Goal: Task Accomplishment & Management: Complete application form

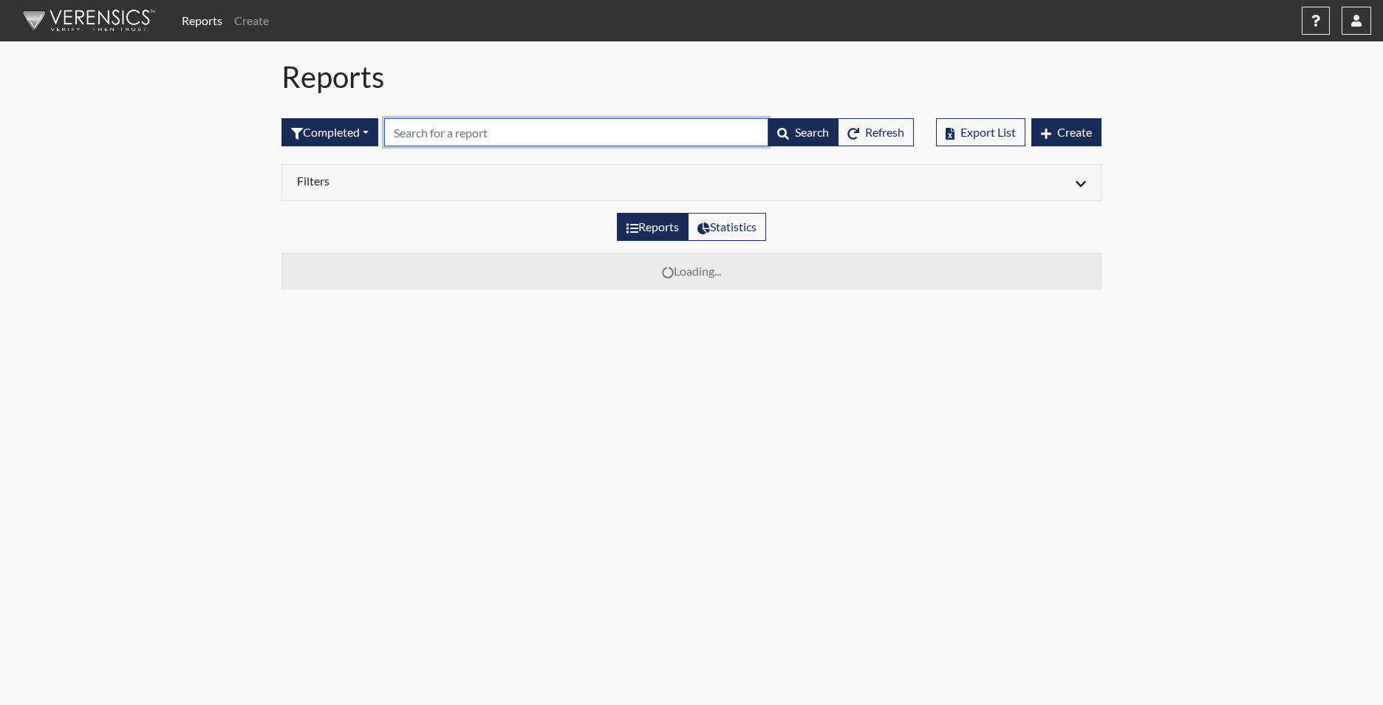
click at [468, 133] on input "text" at bounding box center [576, 132] width 384 height 28
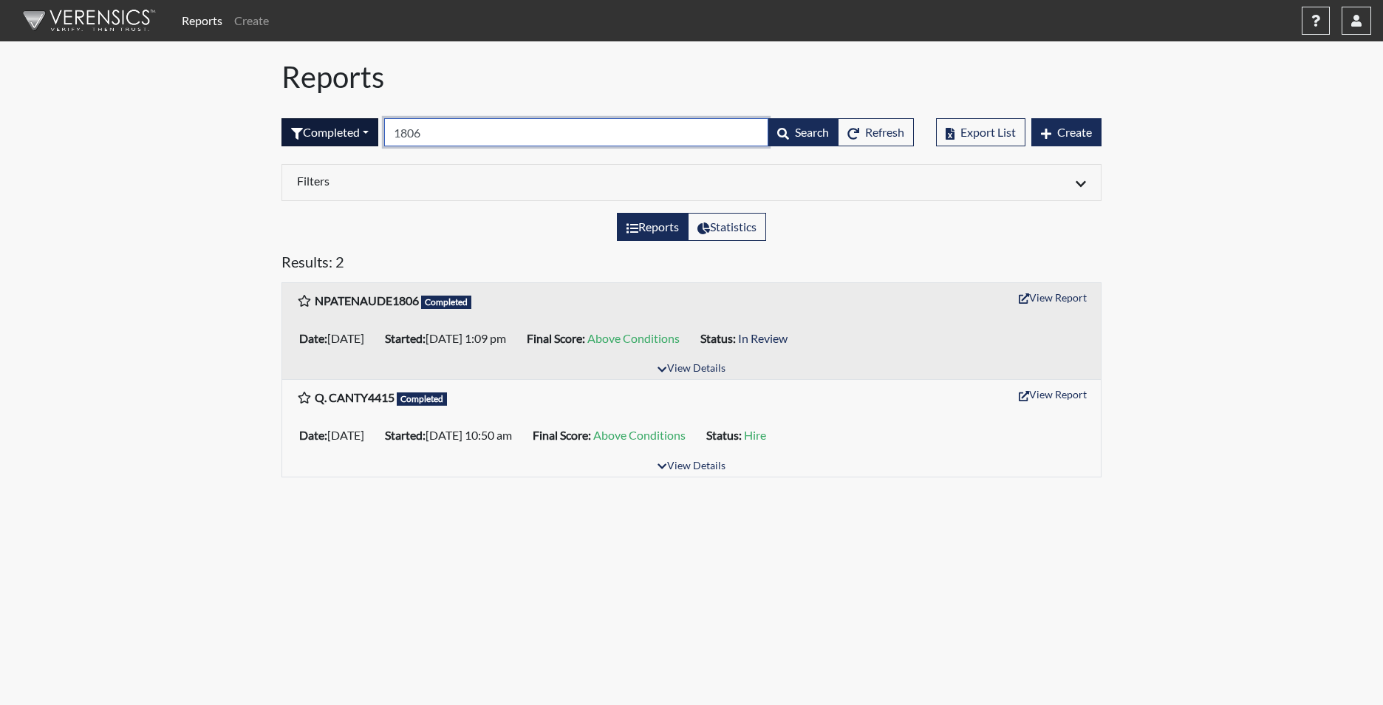
drag, startPoint x: 431, startPoint y: 127, endPoint x: 379, endPoint y: 120, distance: 52.2
click at [379, 120] on form "Completed All Created Sent by email In Progress Declined Completed 1806 Search …" at bounding box center [597, 132] width 632 height 28
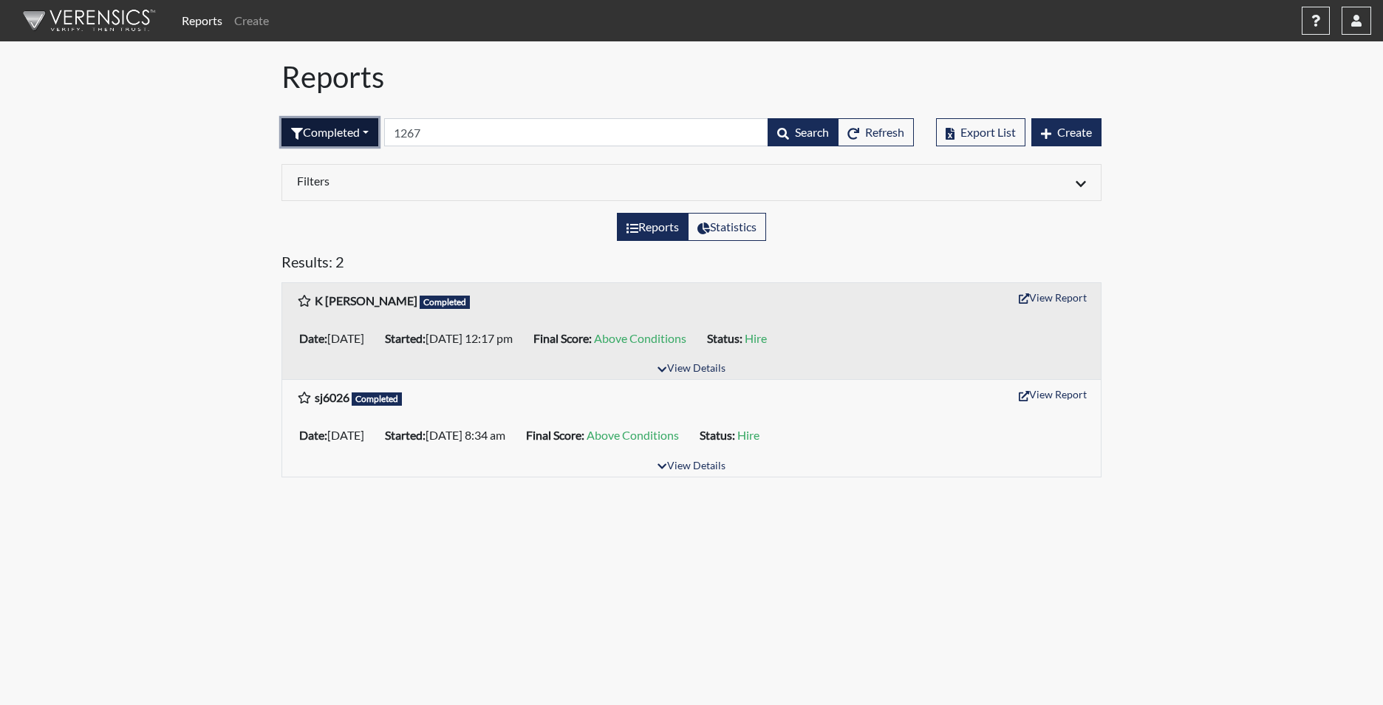
click at [329, 135] on button "Completed" at bounding box center [329, 132] width 97 height 28
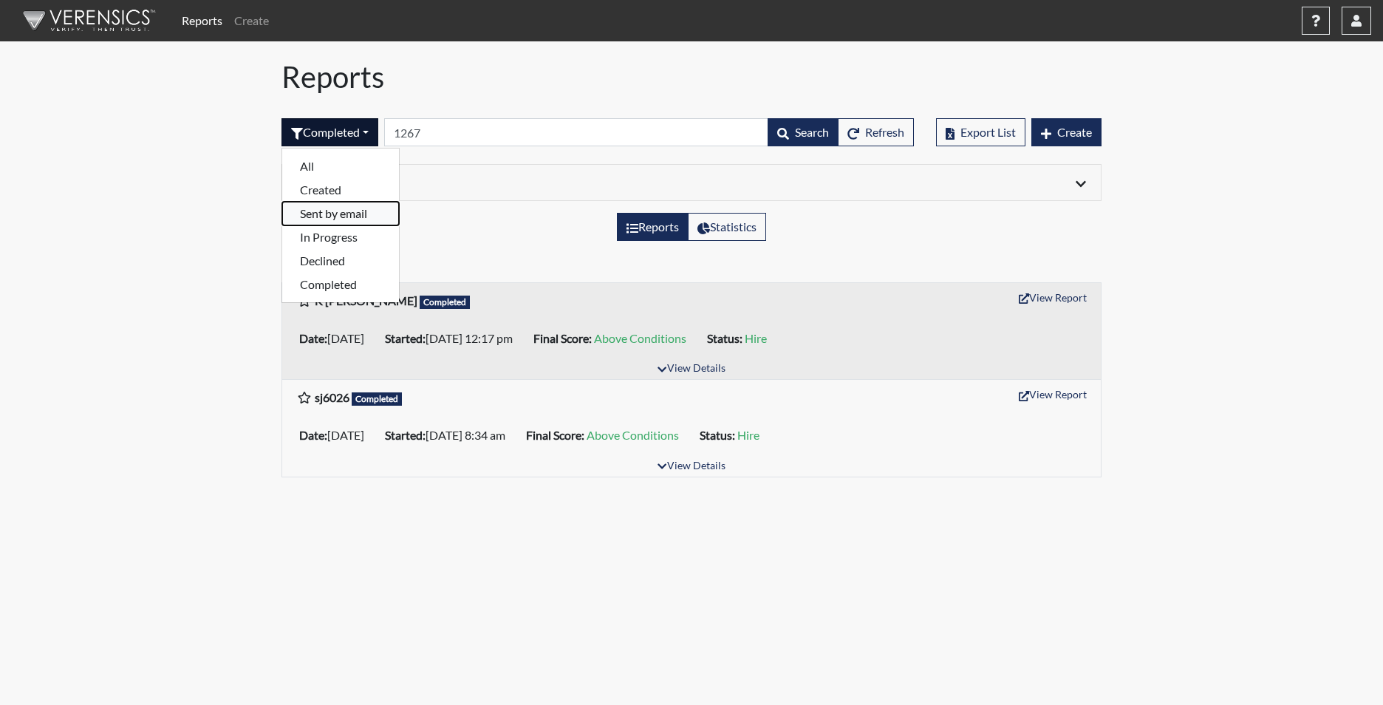
click at [346, 213] on button "Sent by email" at bounding box center [340, 214] width 117 height 24
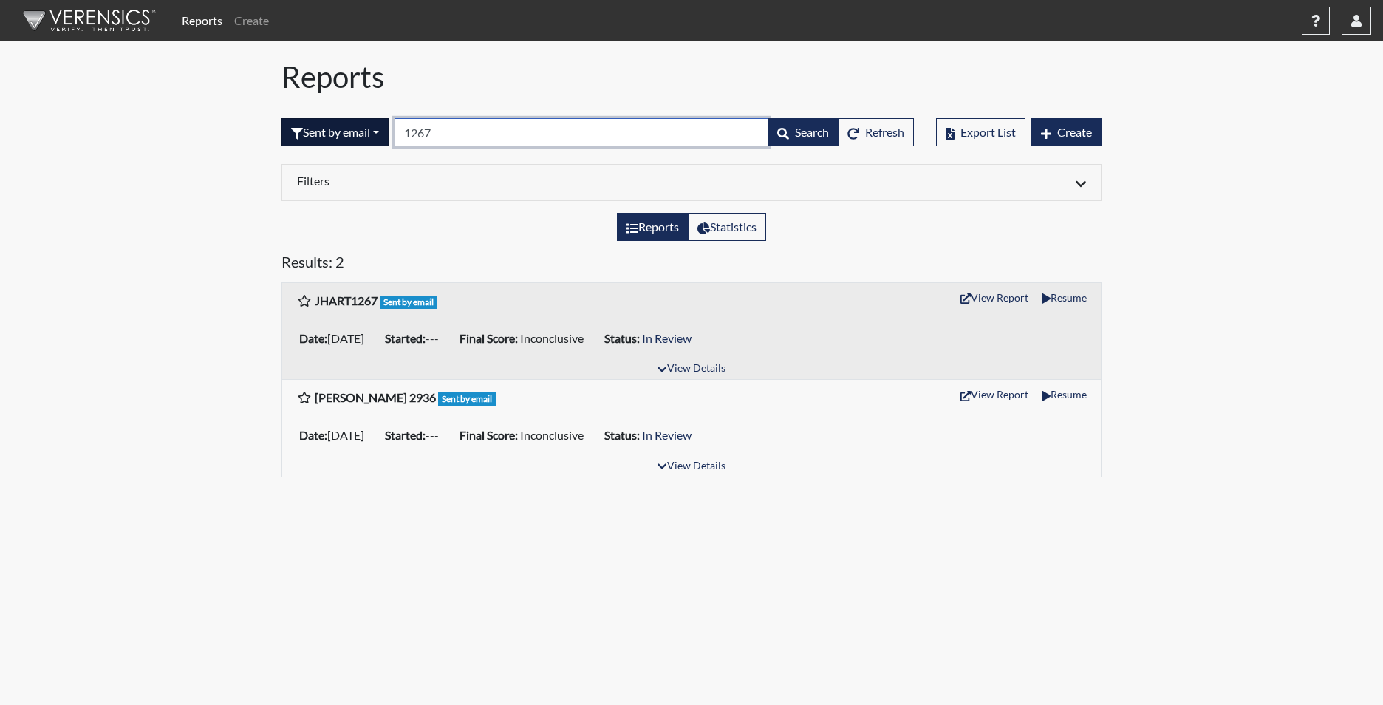
drag, startPoint x: 460, startPoint y: 130, endPoint x: 383, endPoint y: 134, distance: 77.6
click at [383, 134] on form "Sent by email All Created Sent by email In Progress Declined Completed 1267 Sea…" at bounding box center [597, 132] width 632 height 28
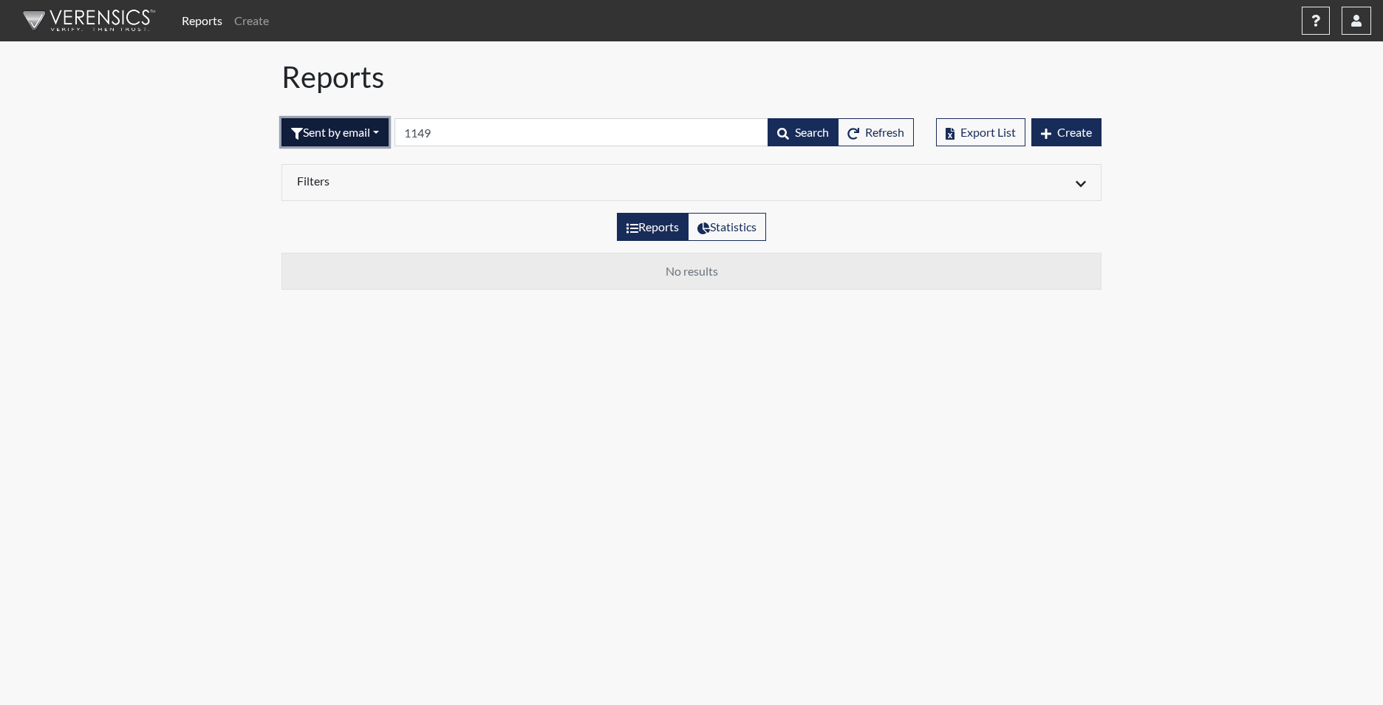
click at [380, 135] on button "Sent by email" at bounding box center [334, 132] width 107 height 28
click at [325, 258] on button "Declined" at bounding box center [340, 261] width 117 height 24
click at [349, 137] on button "Declined" at bounding box center [323, 132] width 85 height 28
click at [342, 290] on button "Completed" at bounding box center [340, 285] width 117 height 24
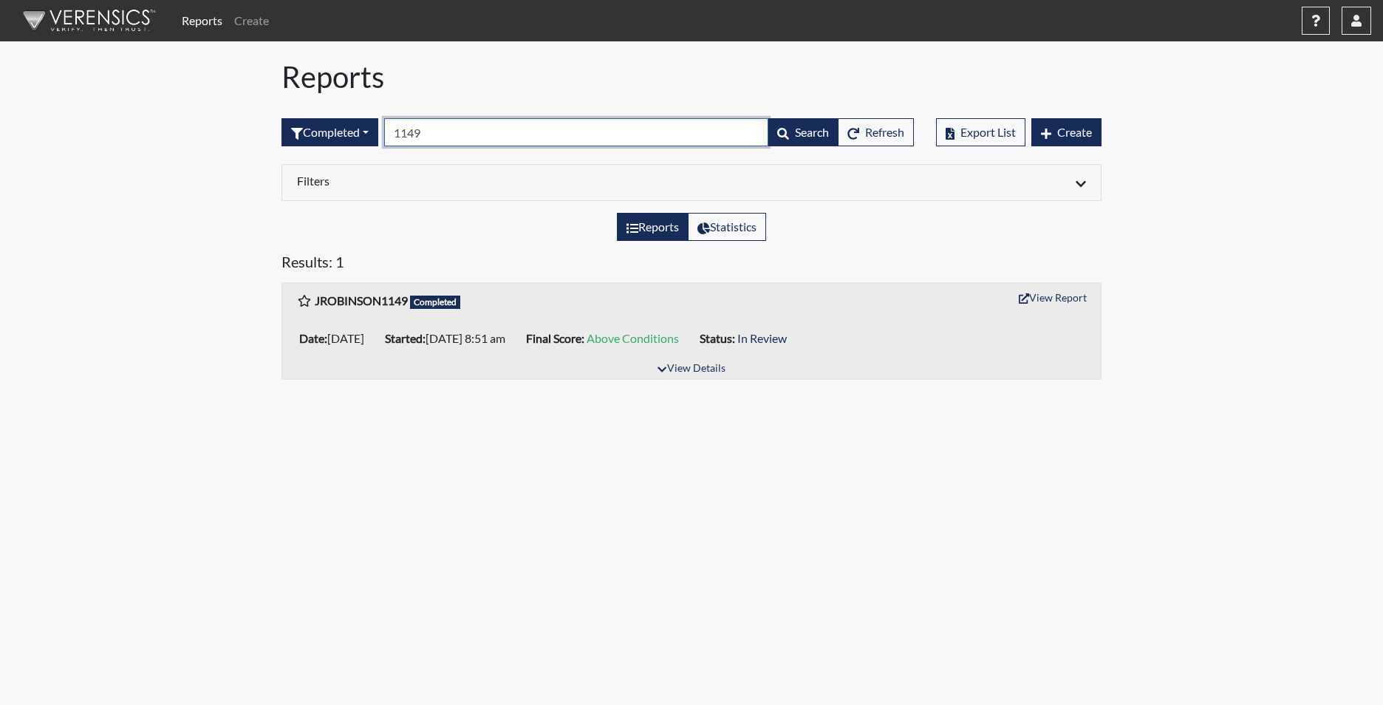
drag, startPoint x: 451, startPoint y: 137, endPoint x: 348, endPoint y: 113, distance: 106.1
click at [349, 113] on div "Completed All Created Sent by email In Progress Declined Completed 1149 Search …" at bounding box center [597, 132] width 632 height 64
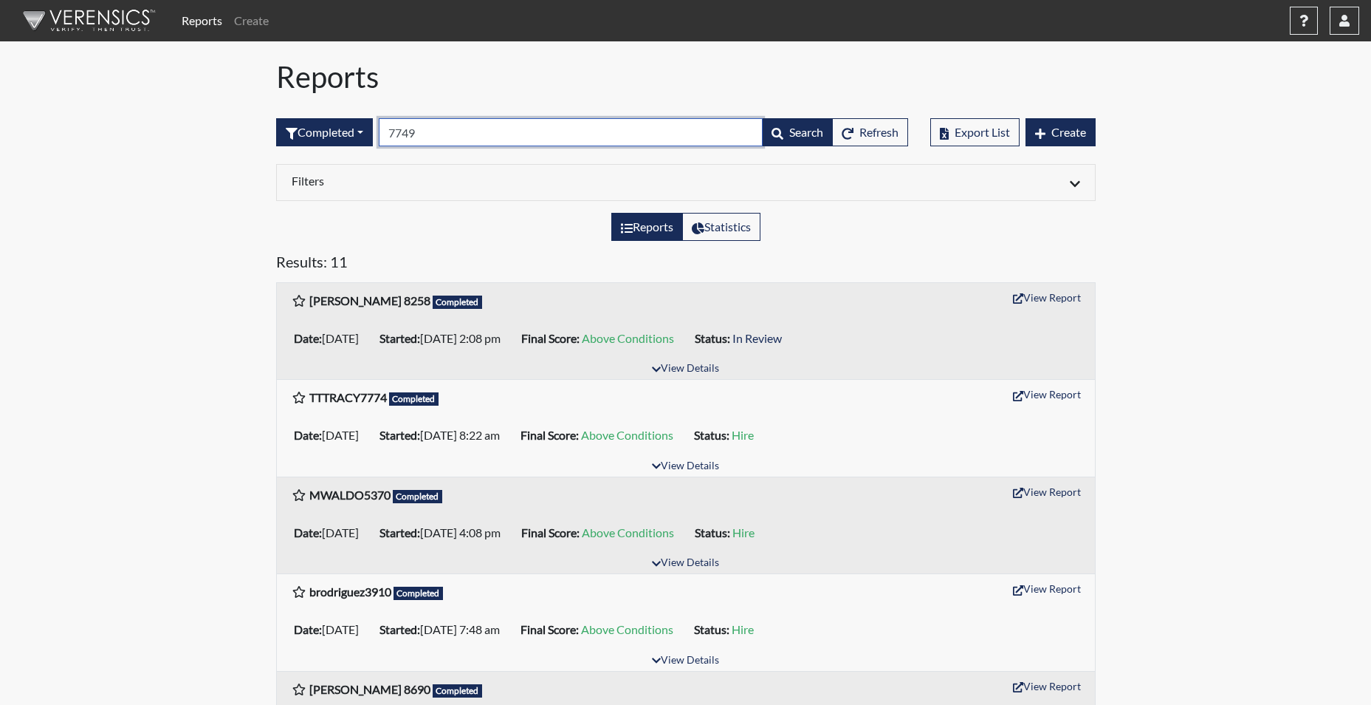
drag, startPoint x: 448, startPoint y: 133, endPoint x: 405, endPoint y: 131, distance: 42.9
click at [405, 131] on input "7749" at bounding box center [571, 132] width 384 height 28
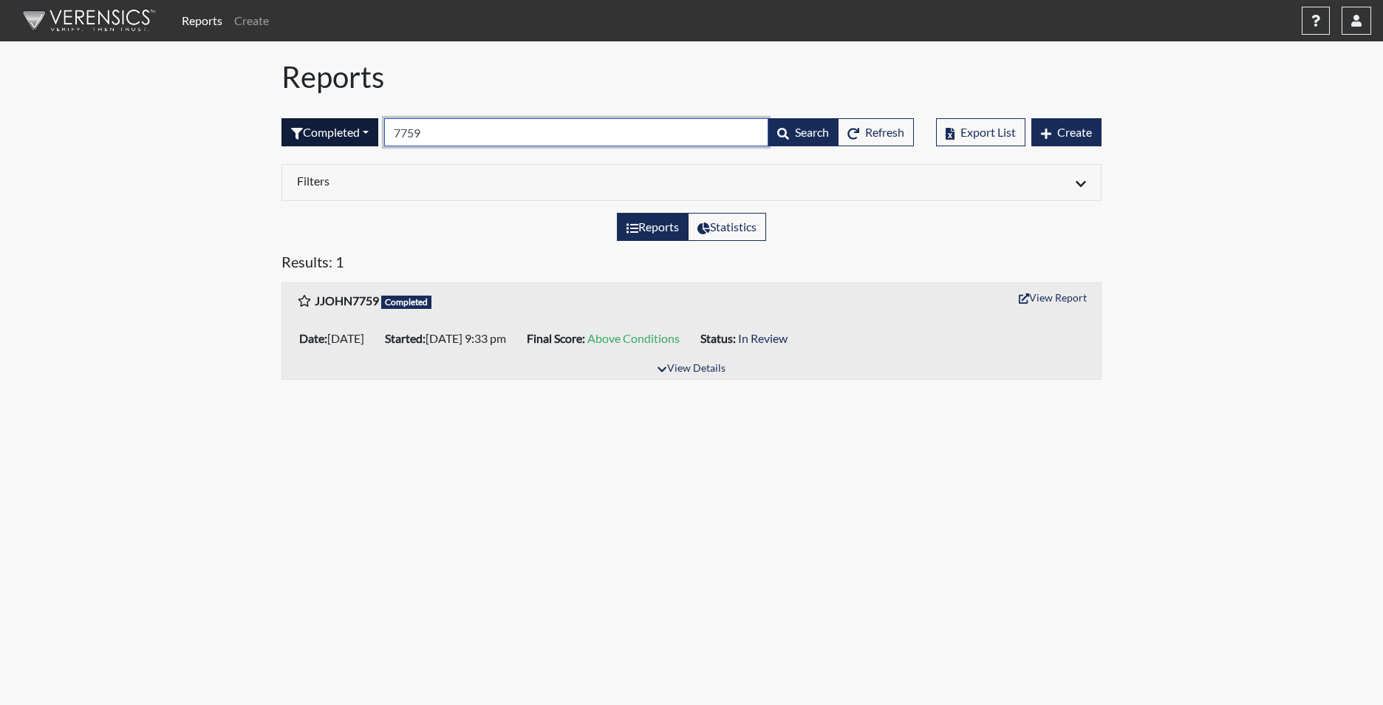
type input "7759"
click at [330, 134] on button "Completed" at bounding box center [329, 132] width 97 height 28
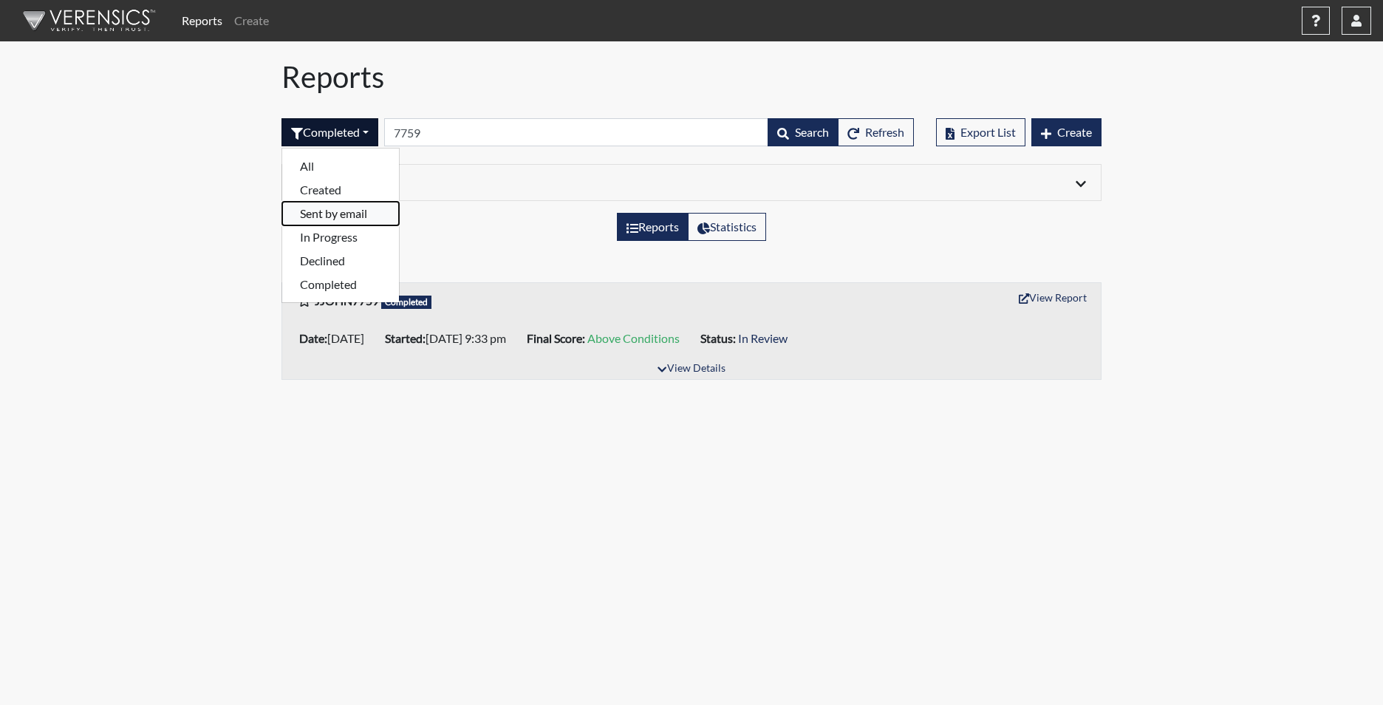
click at [334, 216] on button "Sent by email" at bounding box center [340, 214] width 117 height 24
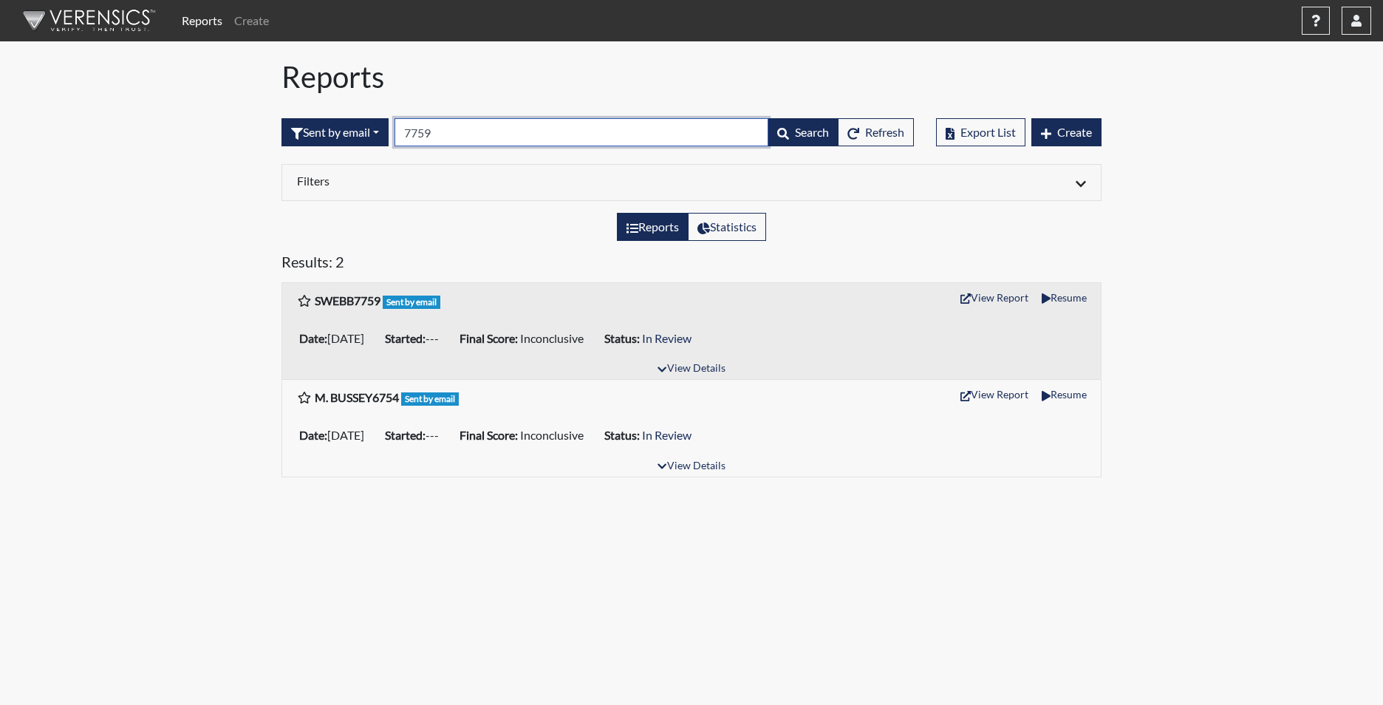
drag, startPoint x: 470, startPoint y: 139, endPoint x: 1123, endPoint y: 159, distance: 653.9
click at [421, 125] on input "7759" at bounding box center [581, 132] width 374 height 28
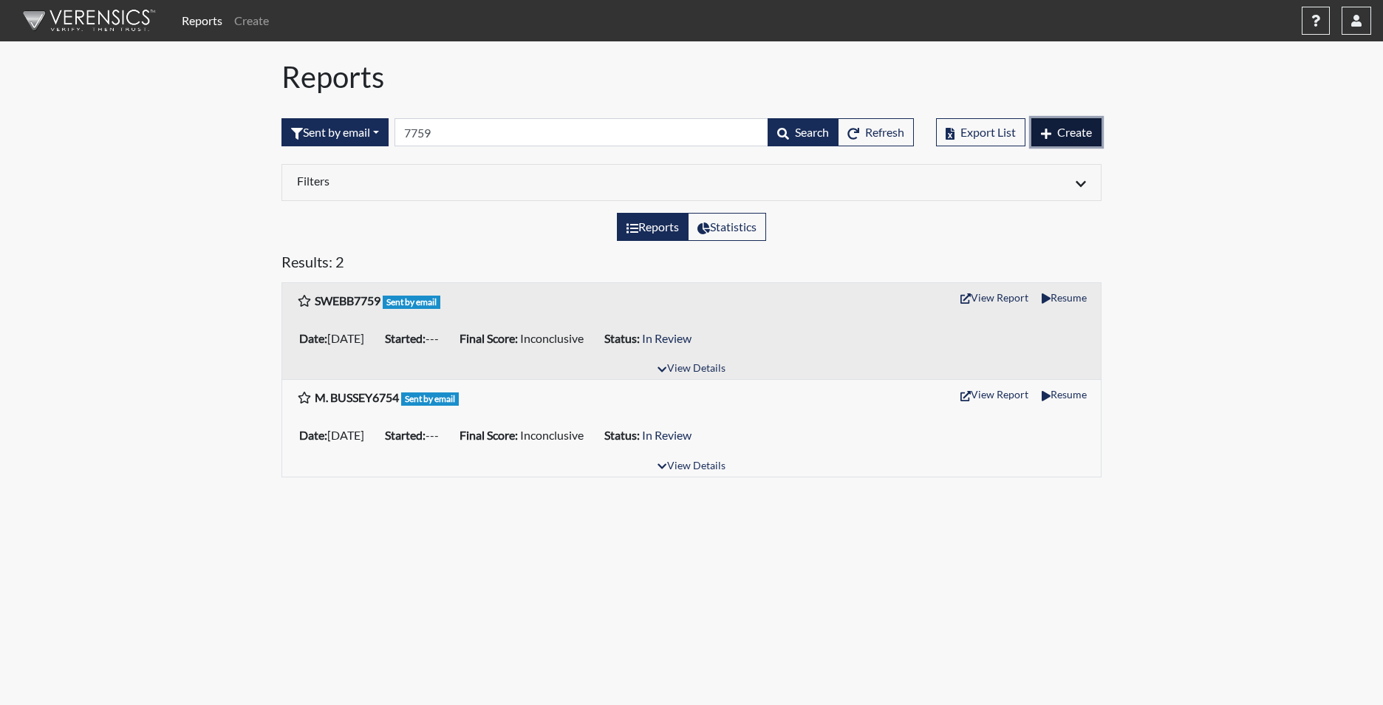
click at [1063, 133] on span "Create" at bounding box center [1074, 132] width 35 height 14
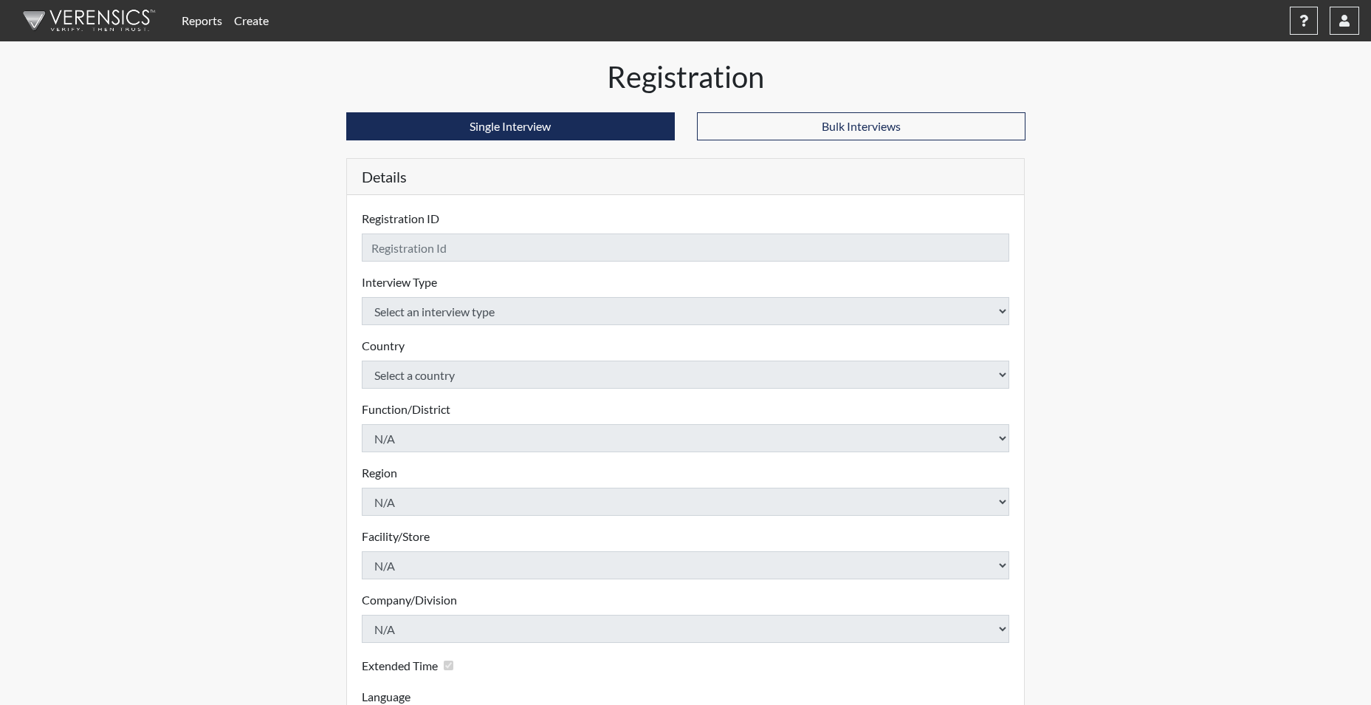
checkbox input "true"
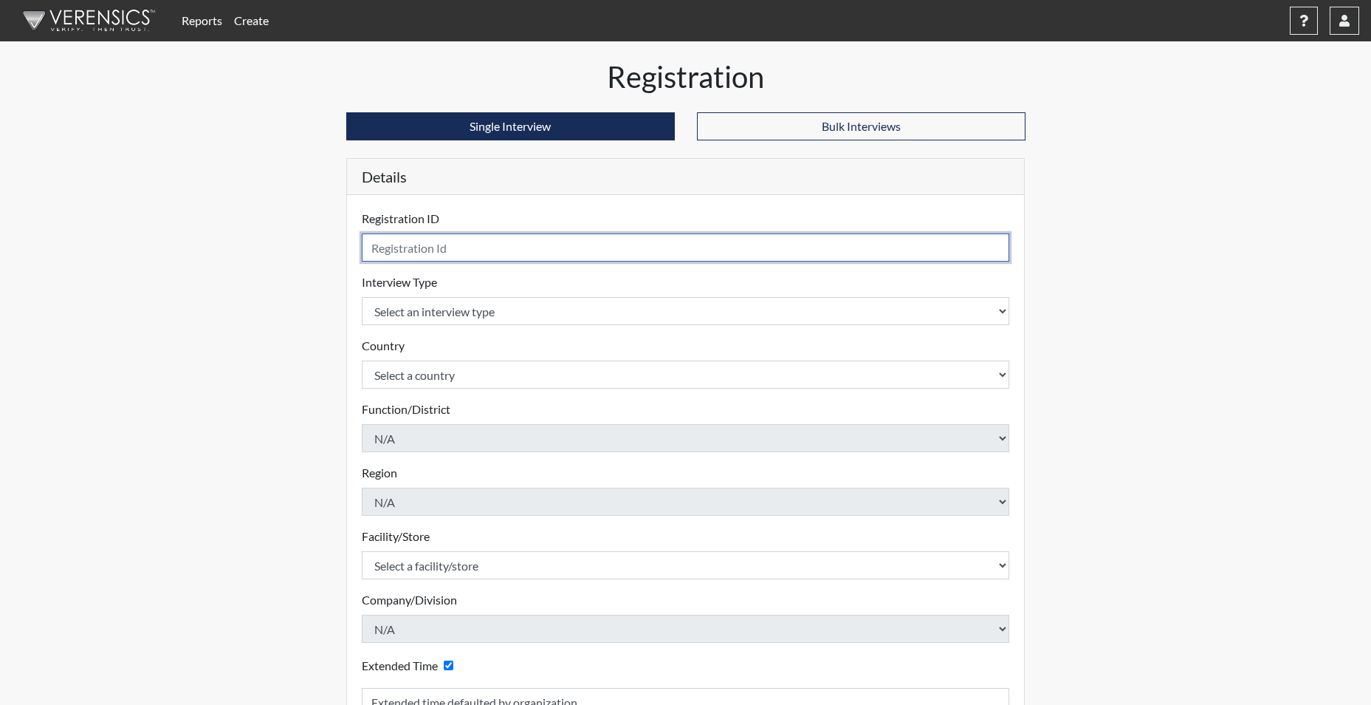
click at [425, 244] on input "text" at bounding box center [686, 247] width 648 height 28
type input "s"
type input "WEBBS7759"
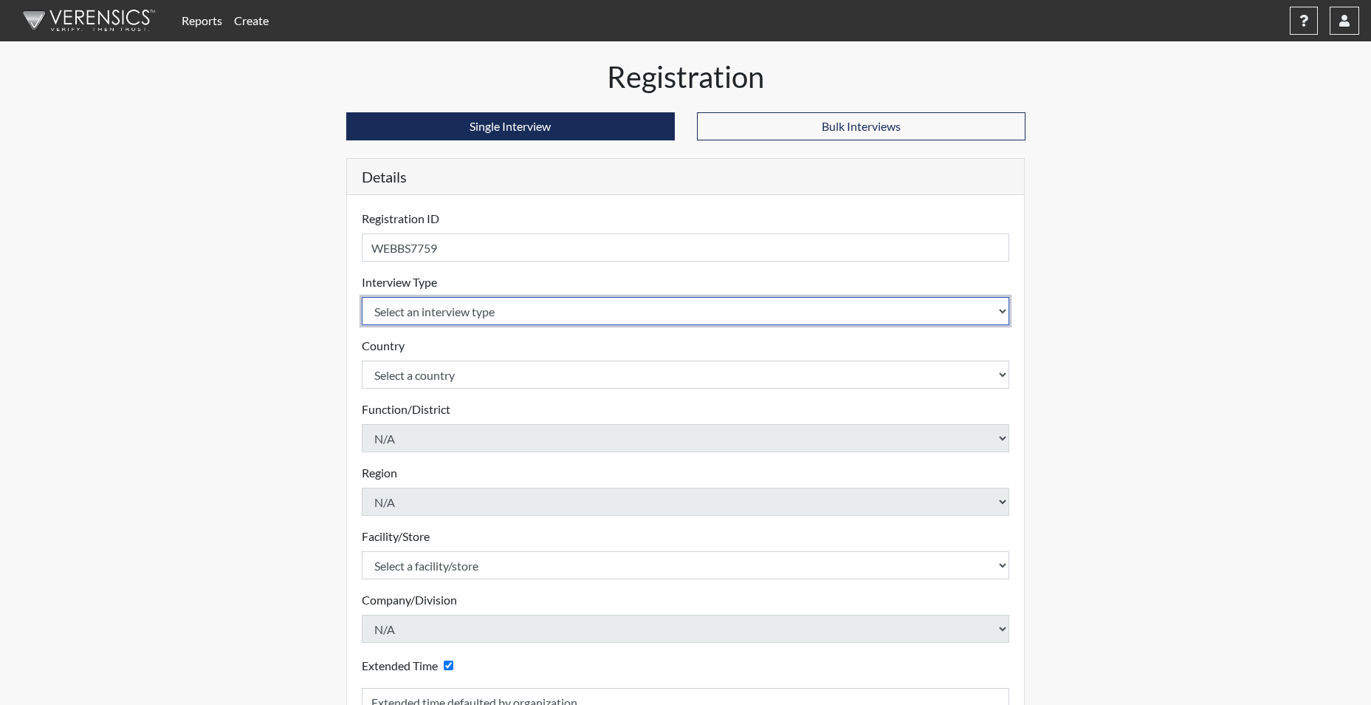
click at [455, 315] on select "Select an interview type Corrections Pre-Employment" at bounding box center [686, 311] width 648 height 28
select select "ff733e93-e1bf-11ea-9c9f-0eff0cf7eb8f"
click at [362, 297] on select "Select an interview type Corrections Pre-Employment" at bounding box center [686, 311] width 648 height 28
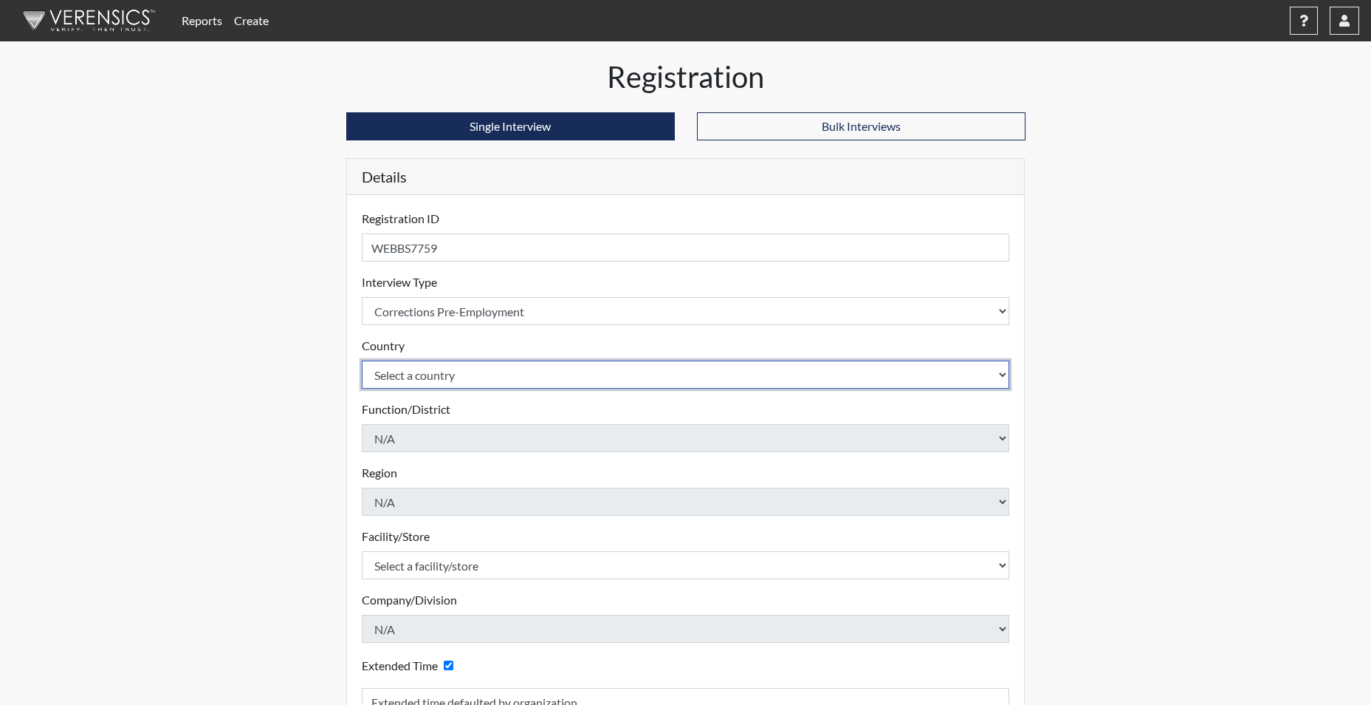
click at [441, 380] on select "Select a country [GEOGRAPHIC_DATA] [GEOGRAPHIC_DATA]" at bounding box center [686, 374] width 648 height 28
select select "united-states-of-[GEOGRAPHIC_DATA]"
click at [362, 360] on select "Select a country [GEOGRAPHIC_DATA] [GEOGRAPHIC_DATA]" at bounding box center [686, 374] width 648 height 28
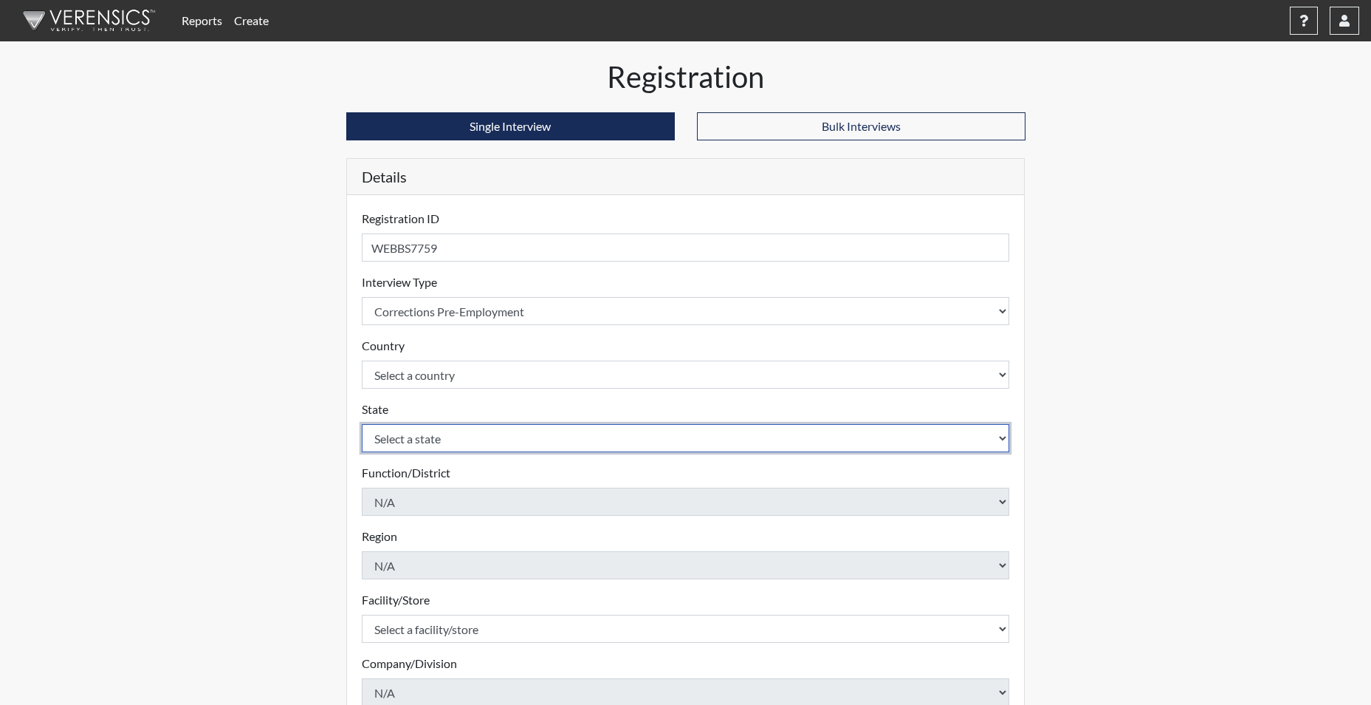
click at [432, 439] on select "Select a state [US_STATE] [US_STATE] [US_STATE] [US_STATE] [US_STATE] [US_STATE…" at bounding box center [686, 438] width 648 height 28
select select "SC"
click at [362, 424] on select "Select a state [US_STATE] [US_STATE] [US_STATE] [US_STATE] [US_STATE] [US_STATE…" at bounding box center [686, 438] width 648 height 28
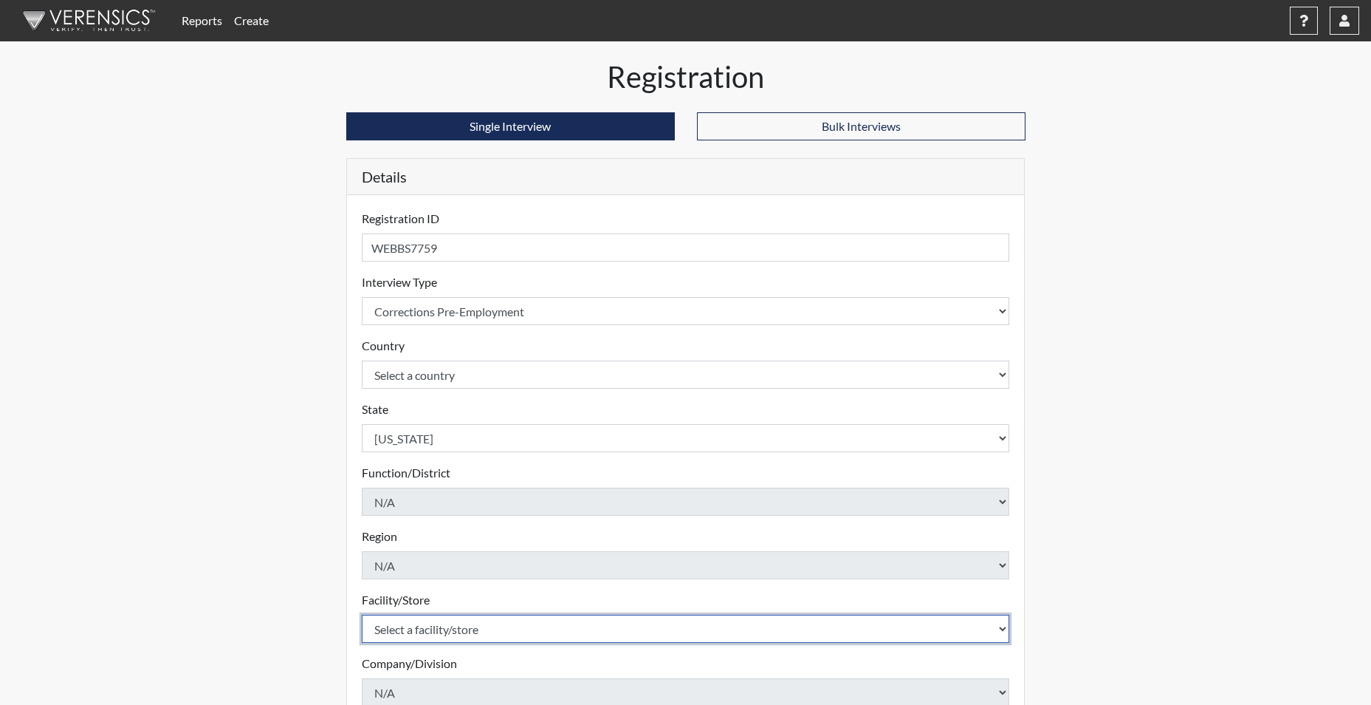
click at [465, 628] on select "Select a facility/store [GEOGRAPHIC_DATA] CI Broad River CI [PERSON_NAME] CI Di…" at bounding box center [686, 628] width 648 height 28
select select "6b2bc1c5-f1d6-4d28-88b9-775fabb55177"
click at [362, 614] on select "Select a facility/store [GEOGRAPHIC_DATA] CI Broad River CI [PERSON_NAME] CI Di…" at bounding box center [686, 628] width 648 height 28
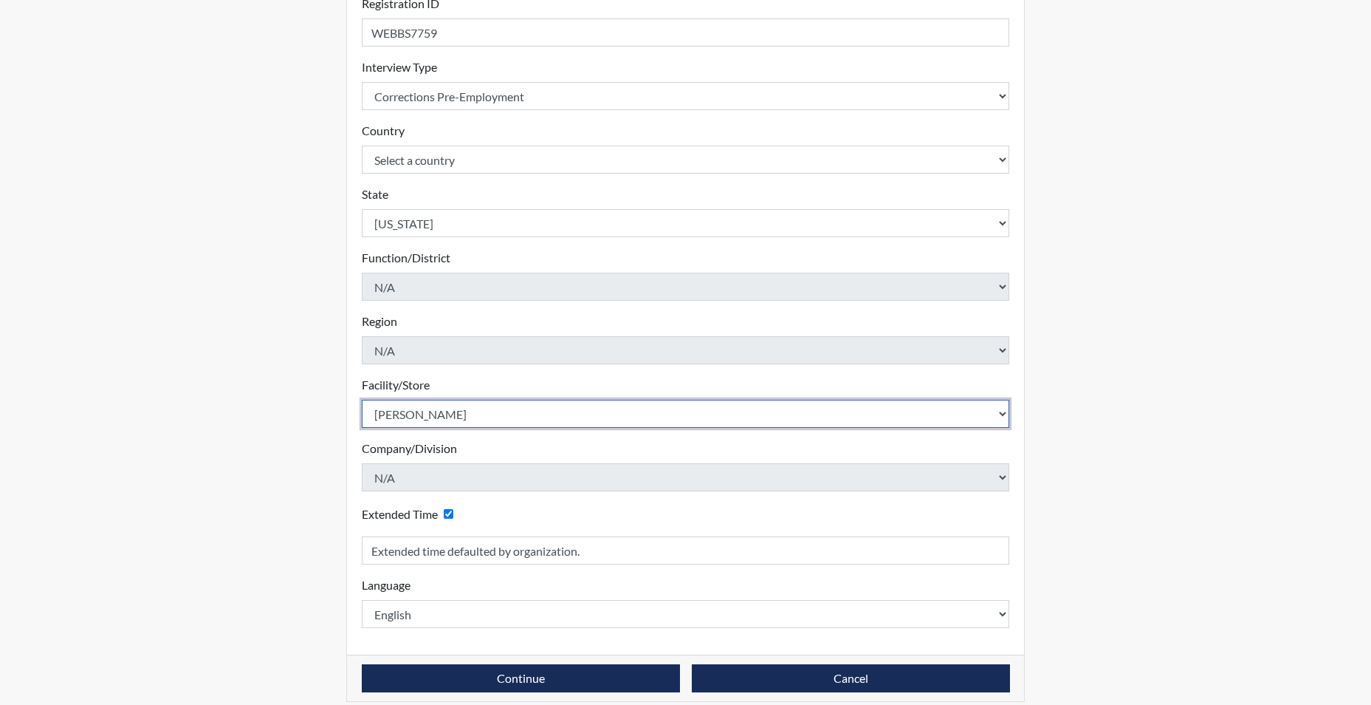
scroll to position [230, 0]
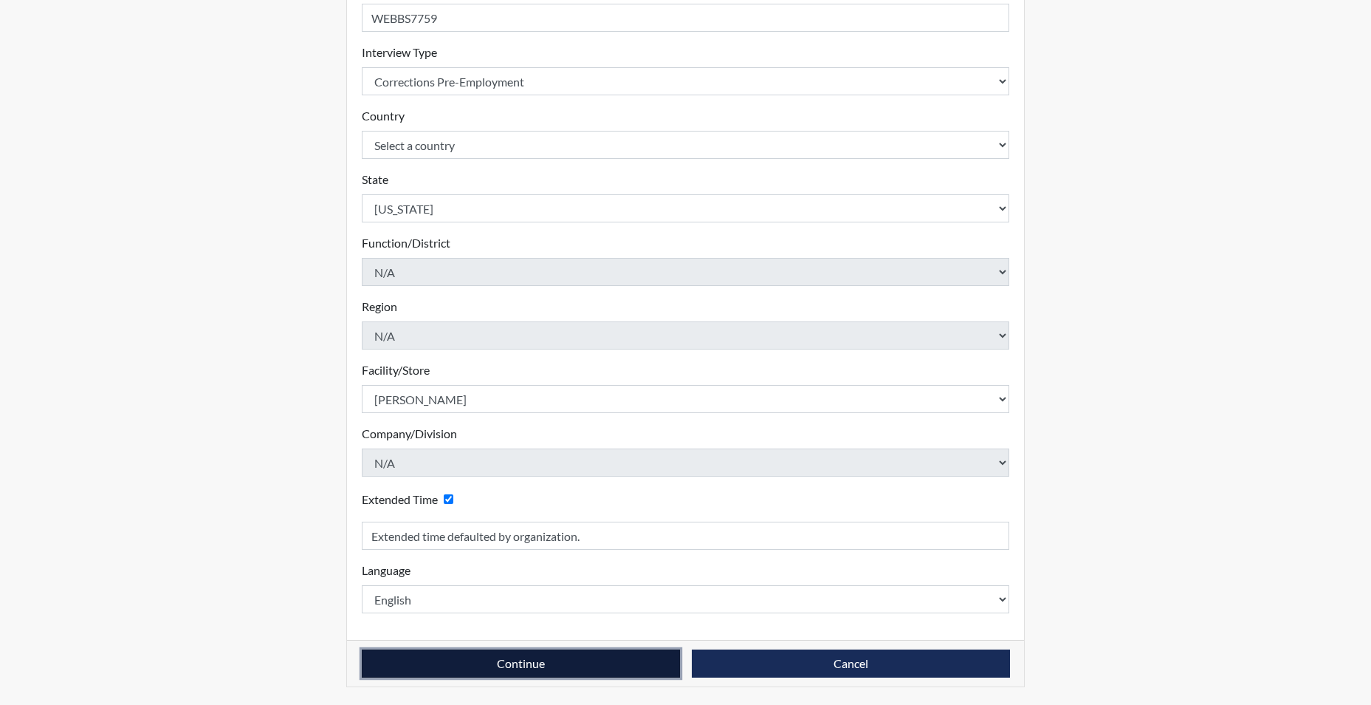
click at [467, 667] on button "Continue" at bounding box center [521, 663] width 318 height 28
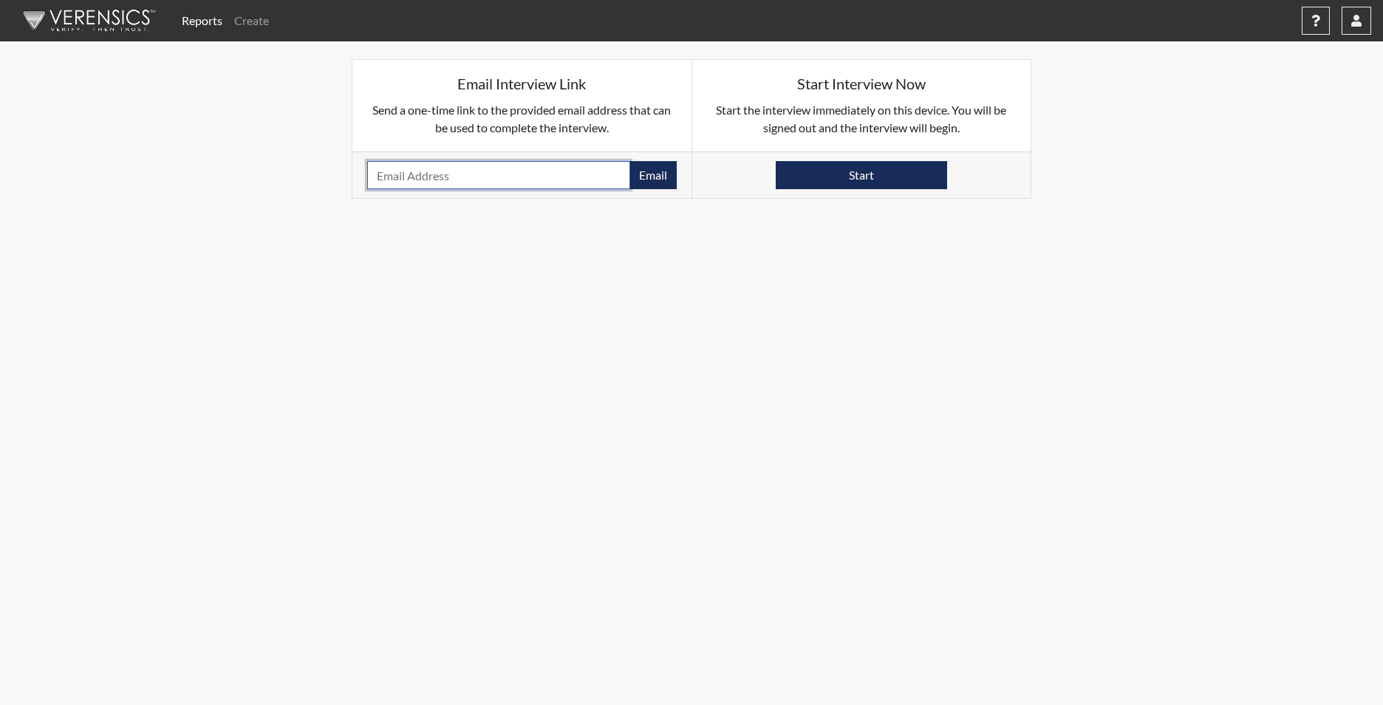
click at [409, 171] on input "email" at bounding box center [498, 175] width 263 height 28
type input "S"
type input "[EMAIL_ADDRESS][DOMAIN_NAME]"
click at [648, 168] on button "Email" at bounding box center [652, 175] width 47 height 28
